Goal: Task Accomplishment & Management: Manage account settings

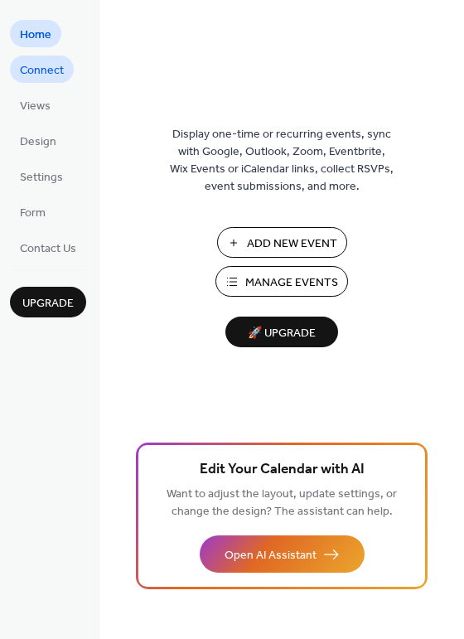
click at [35, 66] on span "Connect" at bounding box center [42, 70] width 44 height 17
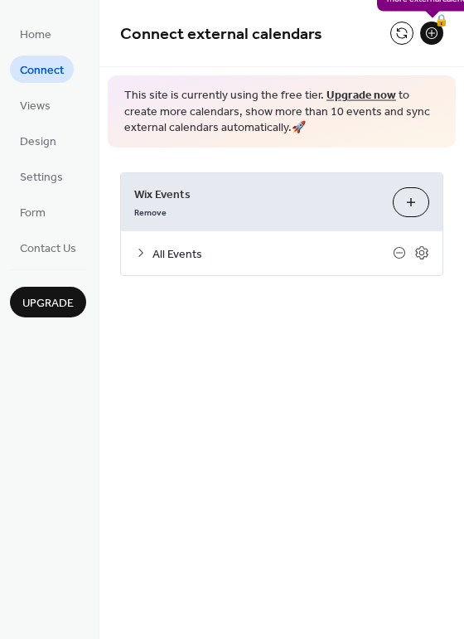
click at [429, 38] on div "🔒" at bounding box center [431, 33] width 23 height 23
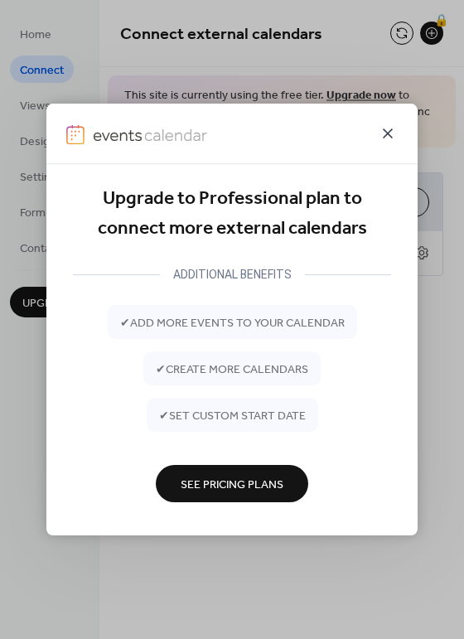
click at [385, 143] on icon at bounding box center [388, 134] width 20 height 20
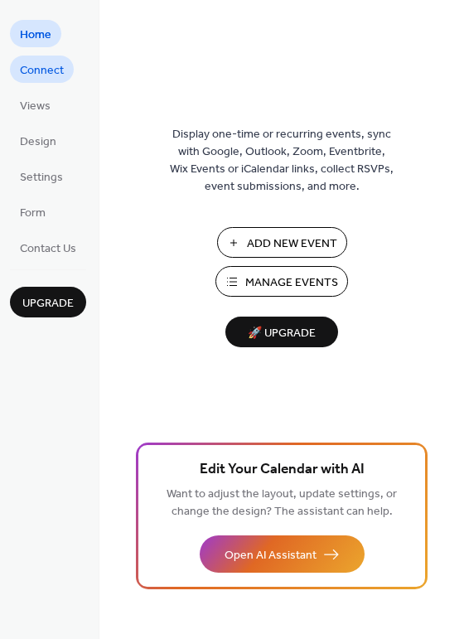
click at [41, 69] on span "Connect" at bounding box center [42, 70] width 44 height 17
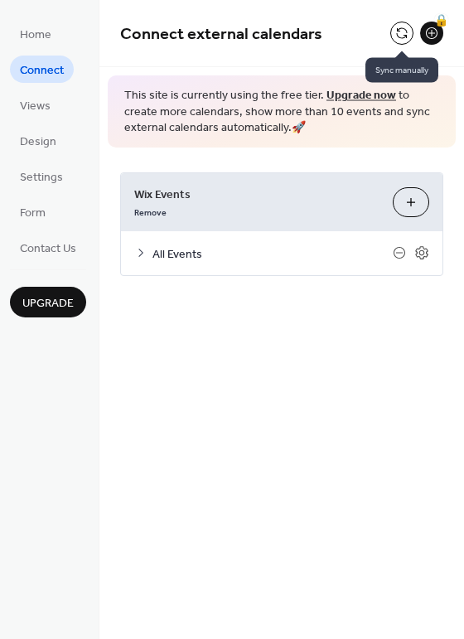
click at [398, 38] on button at bounding box center [401, 33] width 23 height 23
click at [146, 259] on div "All Events" at bounding box center [282, 253] width 322 height 44
click at [143, 251] on icon at bounding box center [140, 252] width 13 height 13
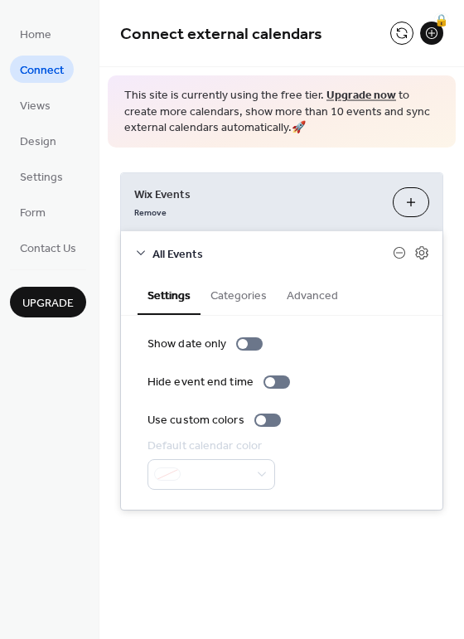
click at [250, 292] on button "Categories" at bounding box center [239, 294] width 76 height 38
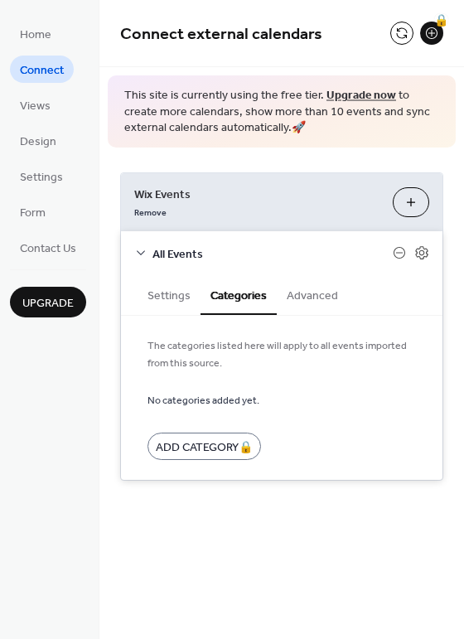
click at [308, 301] on button "Advanced" at bounding box center [312, 294] width 71 height 38
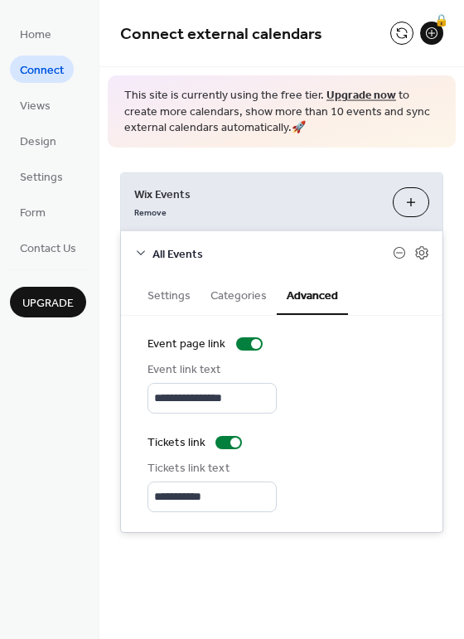
click at [157, 298] on button "Settings" at bounding box center [169, 294] width 63 height 38
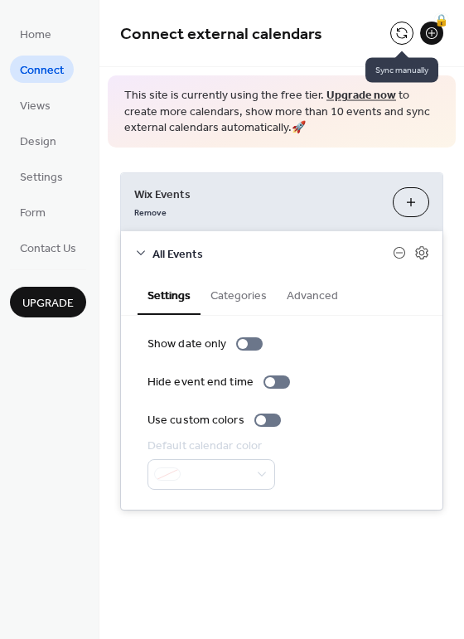
click at [403, 30] on button at bounding box center [401, 33] width 23 height 23
